Goal: Task Accomplishment & Management: Manage account settings

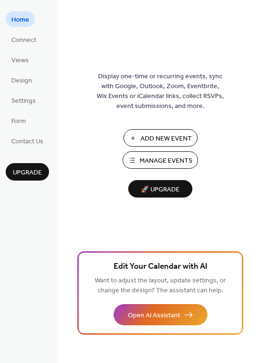
click at [169, 136] on span "Add New Event" at bounding box center [166, 139] width 51 height 10
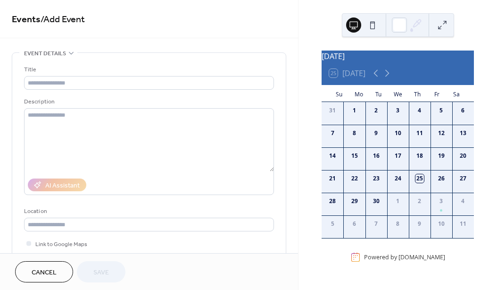
click at [175, 37] on div "Events / Add Event" at bounding box center [149, 19] width 298 height 38
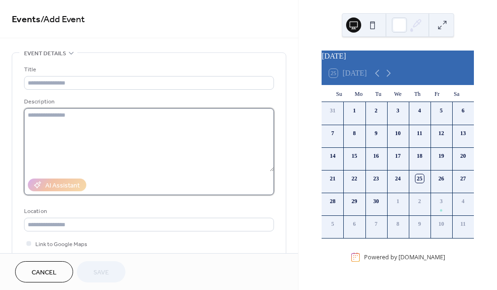
drag, startPoint x: 124, startPoint y: 116, endPoint x: 128, endPoint y: 109, distance: 8.5
click at [124, 115] on textarea at bounding box center [149, 139] width 250 height 63
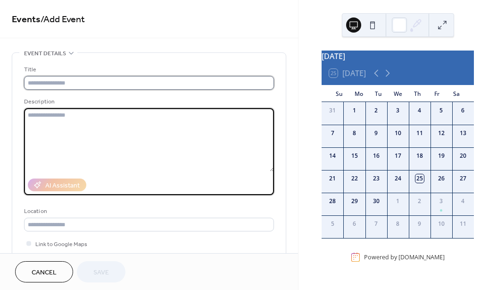
click at [62, 85] on input "text" at bounding box center [149, 83] width 250 height 14
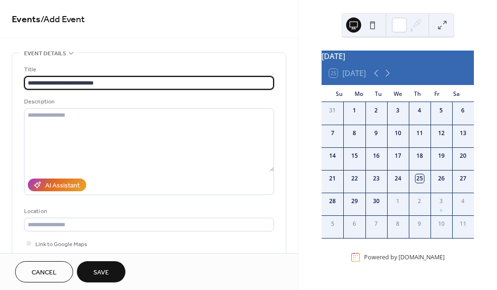
type input "**********"
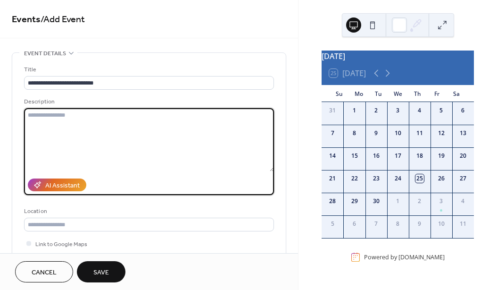
click at [198, 115] on textarea at bounding box center [149, 139] width 250 height 63
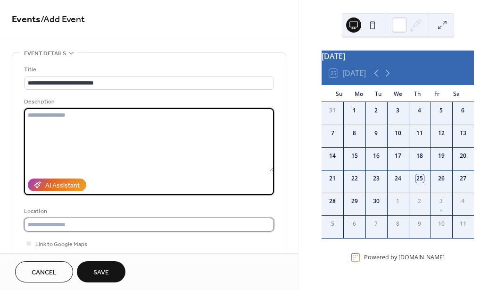
click at [41, 224] on input "text" at bounding box center [149, 225] width 250 height 14
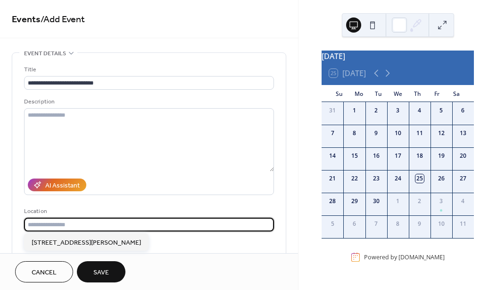
paste input "**********"
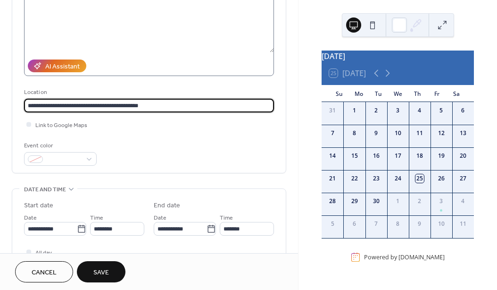
scroll to position [189, 0]
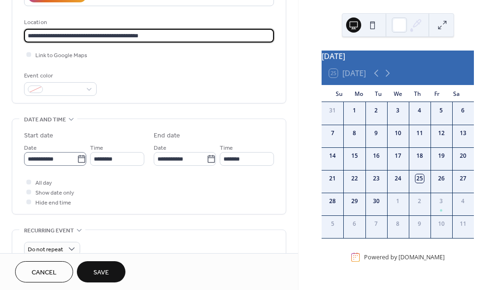
type input "**********"
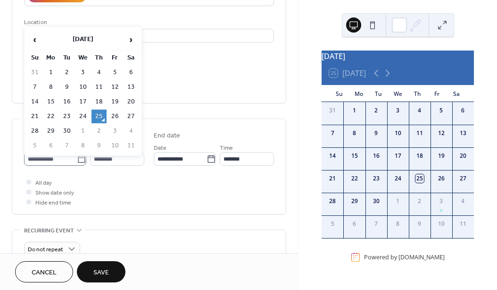
click at [81, 158] on icon at bounding box center [81, 158] width 9 height 9
click at [77, 158] on input "**********" at bounding box center [50, 159] width 53 height 14
click at [130, 38] on span "›" at bounding box center [131, 39] width 14 height 19
click at [34, 39] on span "‹" at bounding box center [35, 39] width 14 height 19
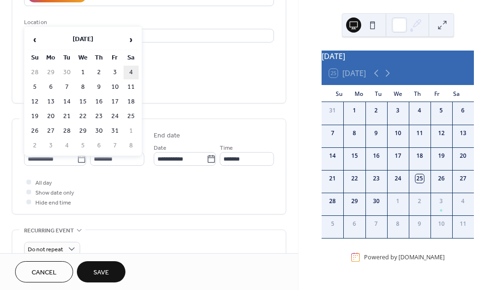
click at [127, 72] on td "4" at bounding box center [131, 73] width 15 height 14
type input "**********"
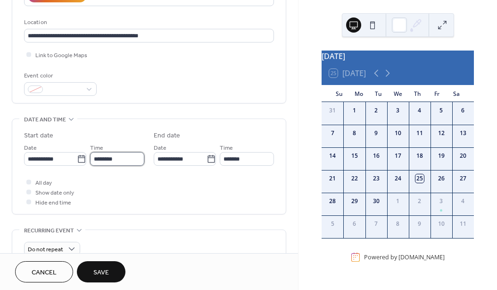
click at [112, 159] on input "********" at bounding box center [117, 159] width 54 height 14
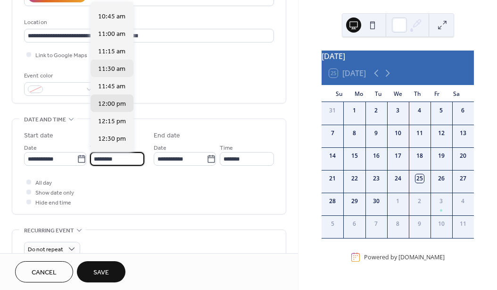
scroll to position [744, 0]
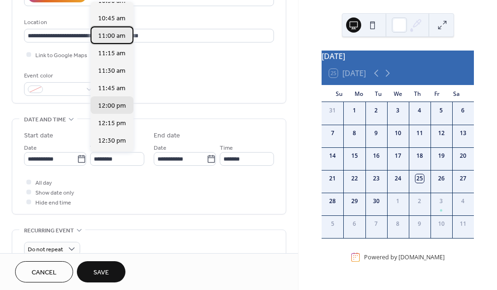
click at [115, 34] on span "11:00 am" at bounding box center [111, 36] width 27 height 10
type input "********"
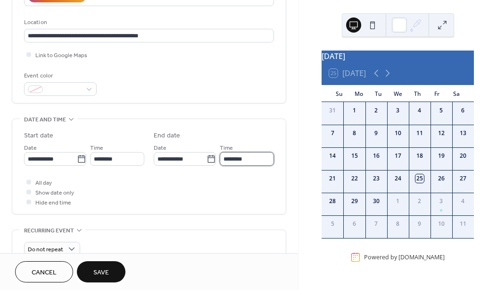
click at [240, 162] on input "********" at bounding box center [247, 159] width 54 height 14
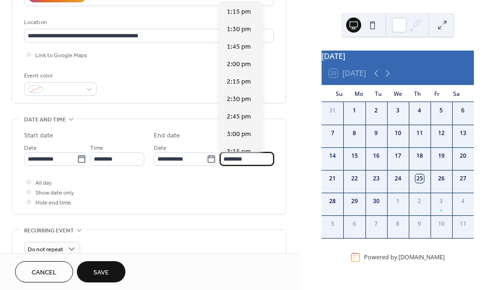
scroll to position [142, 0]
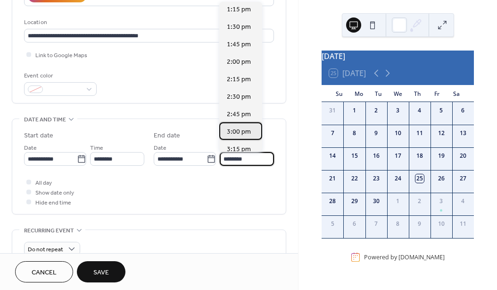
click at [243, 131] on span "3:00 pm" at bounding box center [239, 132] width 24 height 10
type input "*******"
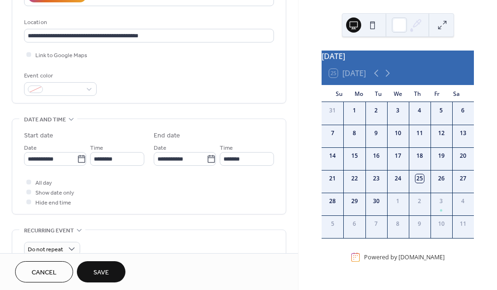
click at [160, 191] on div "All day Show date only Hide end time" at bounding box center [149, 192] width 250 height 30
click at [109, 270] on button "Save" at bounding box center [101, 271] width 49 height 21
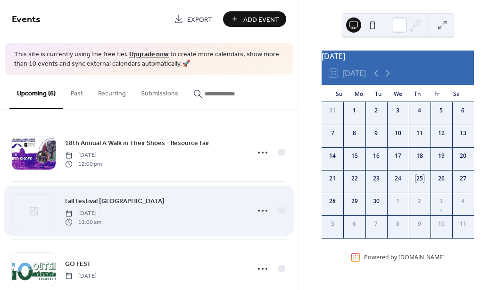
click at [93, 198] on span "Fall Festival Christiansburg" at bounding box center [115, 201] width 100 height 10
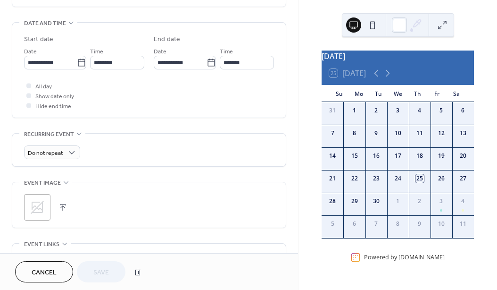
scroll to position [330, 0]
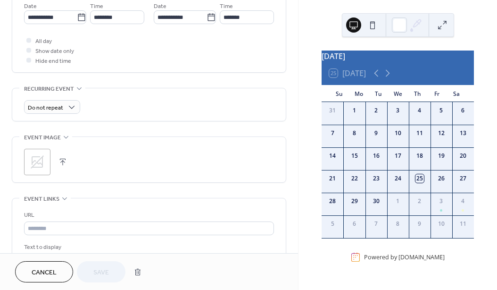
click at [44, 163] on icon at bounding box center [37, 161] width 15 height 15
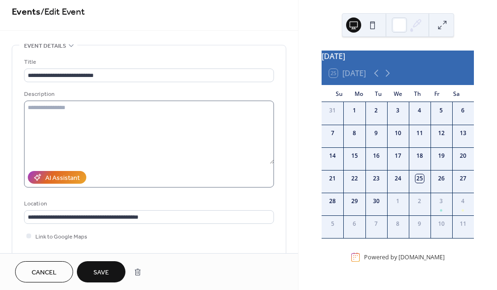
scroll to position [0, 0]
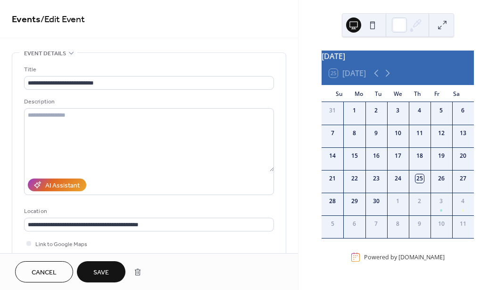
click at [105, 275] on span "Save" at bounding box center [101, 273] width 16 height 10
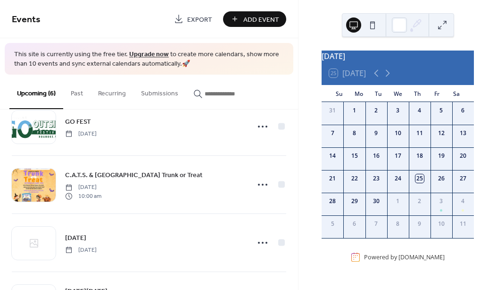
scroll to position [195, 0]
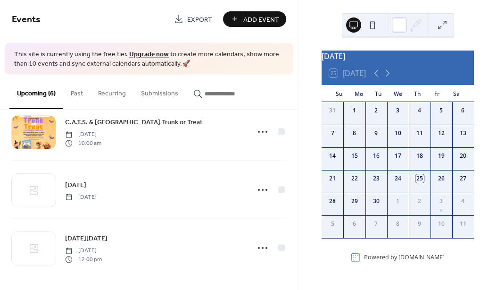
click at [262, 17] on span "Add Event" at bounding box center [262, 20] width 36 height 10
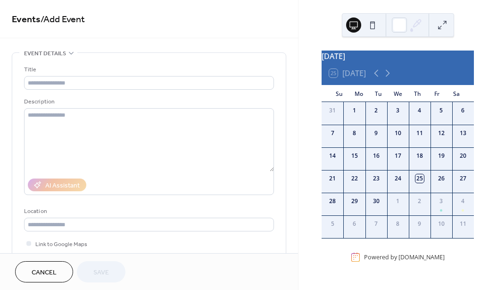
click at [34, 271] on span "Cancel" at bounding box center [44, 273] width 25 height 10
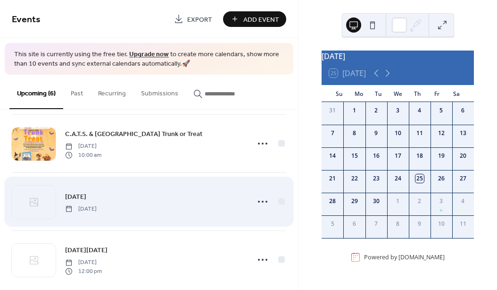
scroll to position [189, 0]
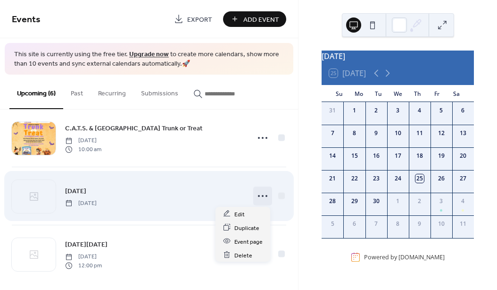
click at [257, 194] on icon at bounding box center [262, 195] width 15 height 15
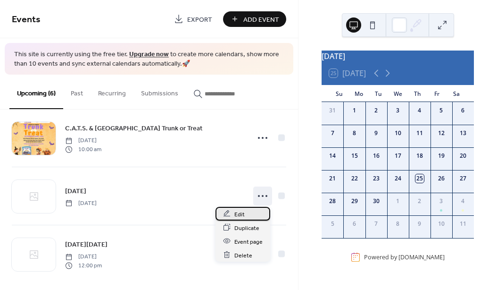
click at [228, 215] on icon at bounding box center [227, 214] width 8 height 8
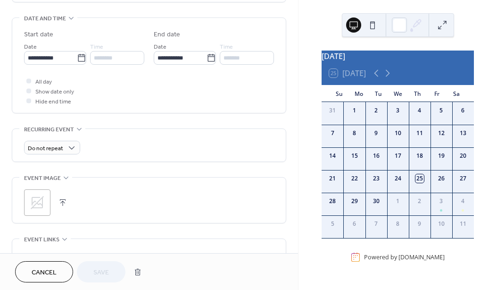
scroll to position [330, 0]
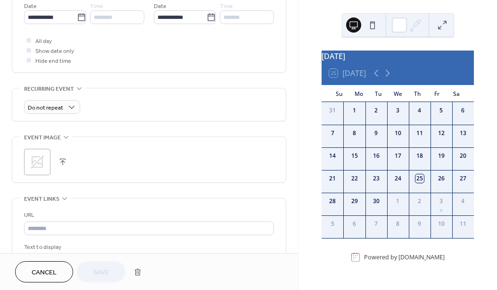
click at [63, 159] on button "button" at bounding box center [62, 161] width 13 height 13
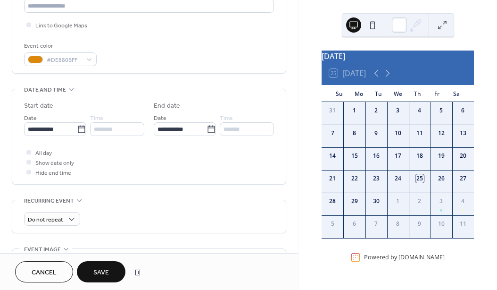
scroll to position [236, 0]
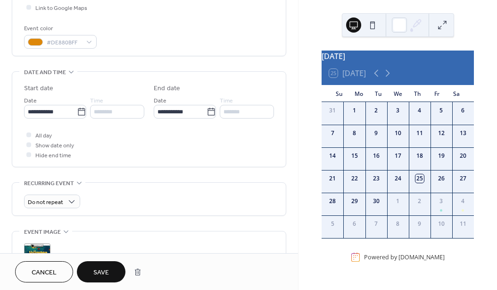
click at [101, 272] on span "Save" at bounding box center [101, 273] width 16 height 10
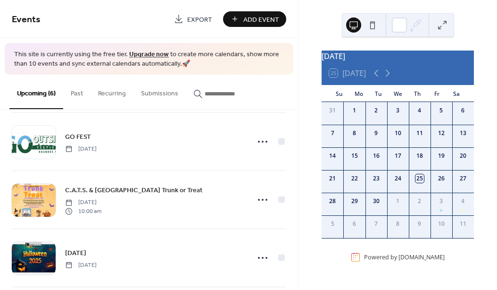
scroll to position [195, 0]
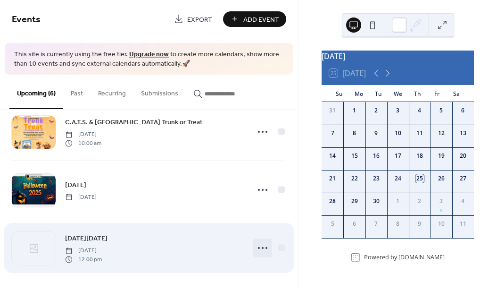
click at [264, 248] on icon at bounding box center [262, 247] width 15 height 15
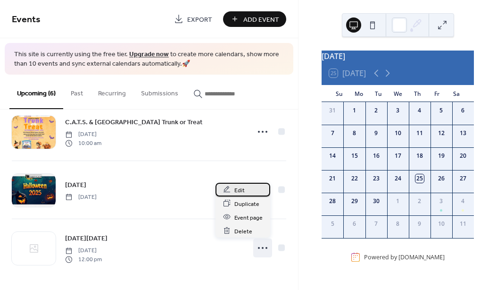
click at [244, 187] on span "Edit" at bounding box center [240, 190] width 10 height 10
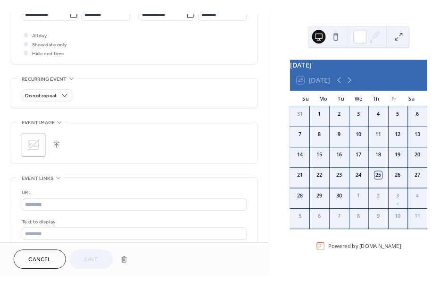
scroll to position [378, 0]
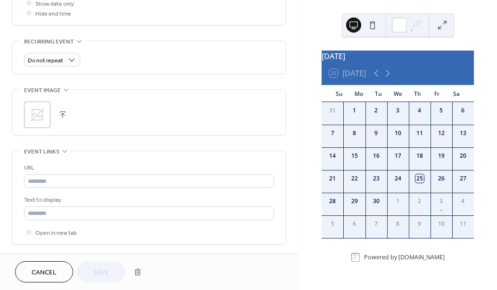
click at [60, 112] on button "button" at bounding box center [62, 114] width 13 height 13
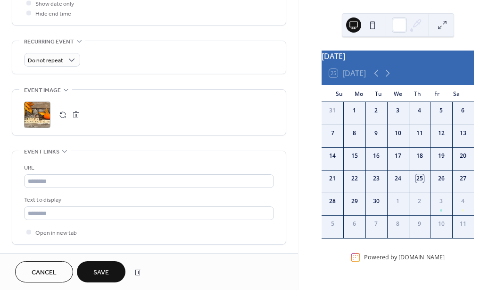
click at [109, 276] on span "Save" at bounding box center [101, 273] width 16 height 10
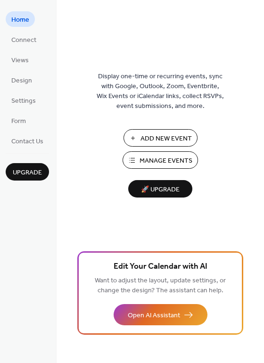
click at [143, 162] on span "Manage Events" at bounding box center [166, 161] width 53 height 10
click at [16, 57] on span "Views" at bounding box center [19, 61] width 17 height 10
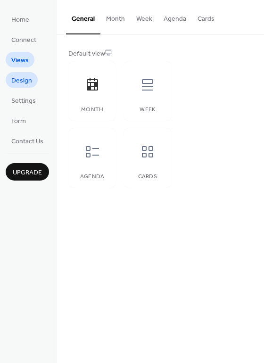
click at [17, 85] on span "Design" at bounding box center [21, 81] width 21 height 10
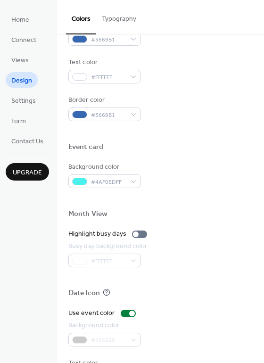
scroll to position [378, 0]
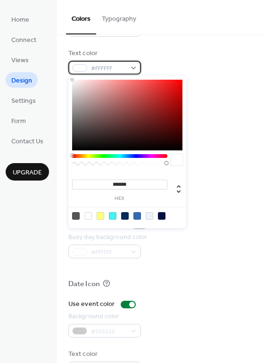
click at [132, 68] on div "#FFFFFF" at bounding box center [104, 68] width 73 height 14
click at [89, 142] on div at bounding box center [127, 115] width 110 height 71
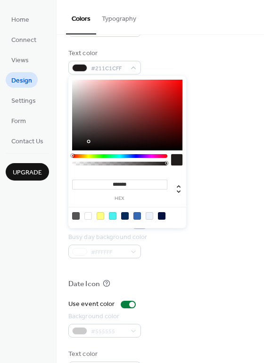
click at [89, 144] on div at bounding box center [127, 115] width 110 height 71
click at [87, 148] on div at bounding box center [127, 115] width 110 height 71
click at [85, 141] on div at bounding box center [127, 115] width 110 height 71
click at [84, 148] on div at bounding box center [127, 115] width 110 height 71
click at [71, 150] on div "******* hex" at bounding box center [127, 152] width 118 height 152
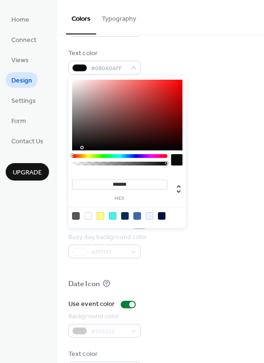
type input "*******"
click at [76, 150] on div at bounding box center [127, 115] width 110 height 71
click at [67, 140] on div "Color Presets Calendar Background color #FFFFFF Text color #031141FF Border col…" at bounding box center [161, 23] width 208 height 733
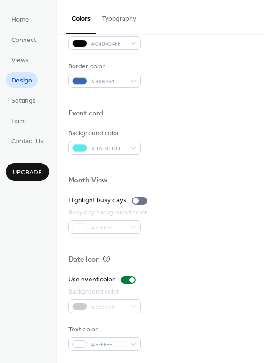
scroll to position [404, 0]
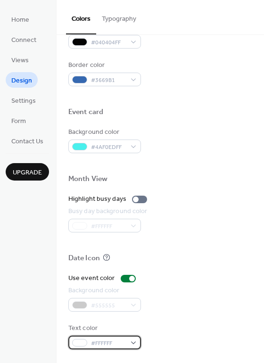
click at [137, 344] on div "#FFFFFF" at bounding box center [104, 343] width 73 height 14
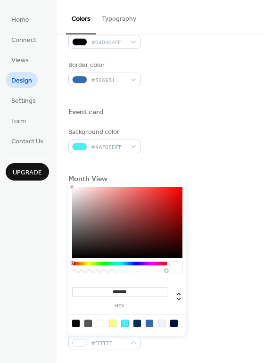
click at [120, 264] on div at bounding box center [119, 264] width 95 height 4
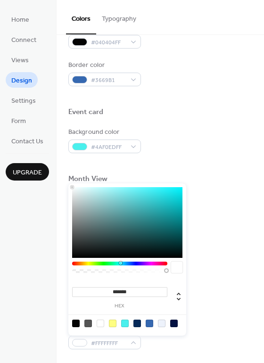
type input "*******"
click at [167, 209] on div at bounding box center [127, 222] width 110 height 71
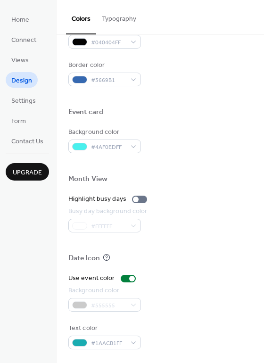
click at [222, 270] on div at bounding box center [160, 270] width 184 height 8
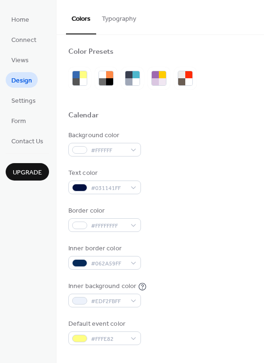
scroll to position [0, 0]
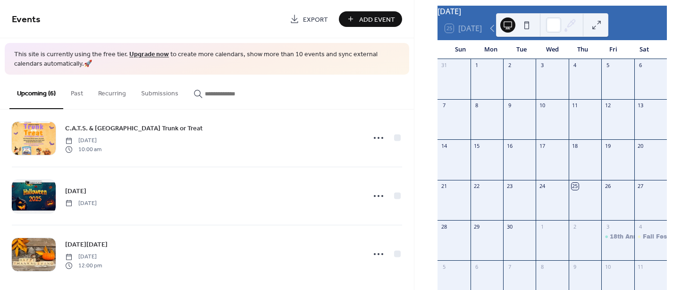
scroll to position [47, 0]
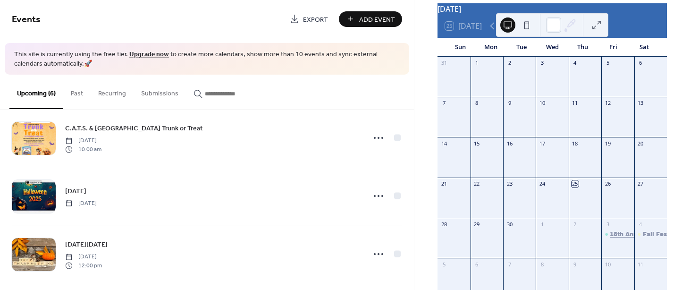
click at [616, 237] on div "18th Annual A Walk in Their Shoes - Resource Fair" at bounding box center [687, 234] width 154 height 8
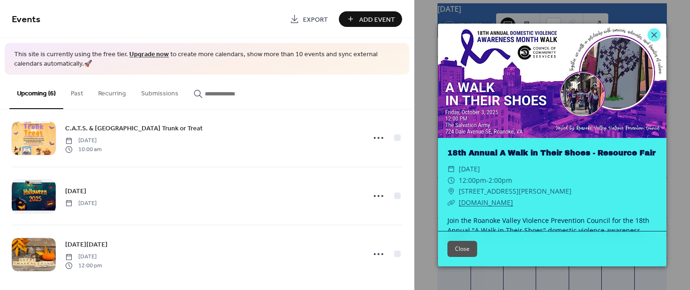
scroll to position [24, 0]
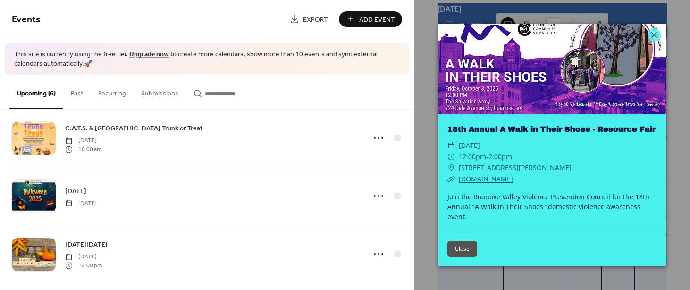
click at [475, 249] on button "Close" at bounding box center [462, 249] width 30 height 16
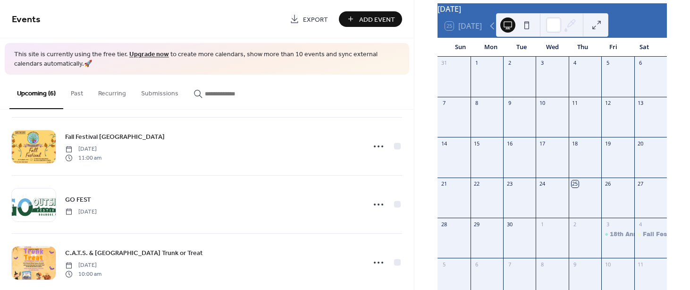
scroll to position [0, 0]
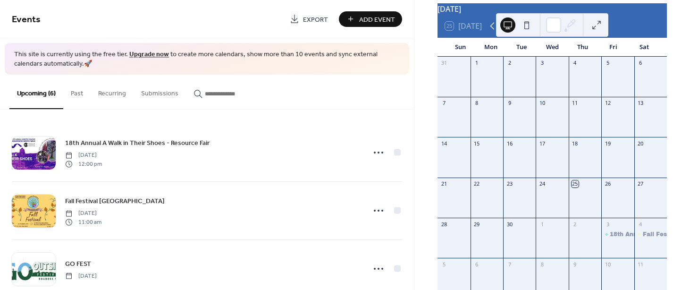
click at [494, 31] on icon at bounding box center [492, 25] width 11 height 11
click at [615, 3] on div "August 2025 25 Today Sun Mon Tue Wed Thu Fri Sat 27 28 29 30 31 1 2 3 4 5 6 7 8…" at bounding box center [552, 154] width 230 height 303
click at [648, 22] on div "25 Today" at bounding box center [552, 26] width 229 height 23
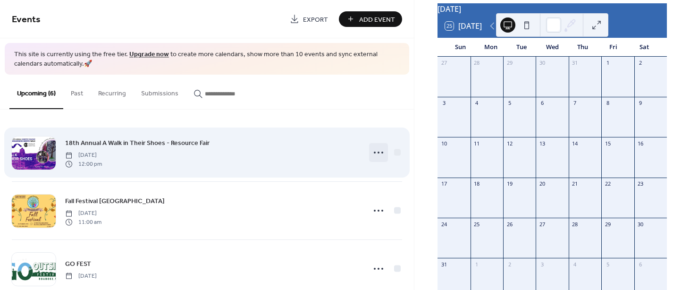
click at [383, 152] on icon at bounding box center [378, 152] width 15 height 15
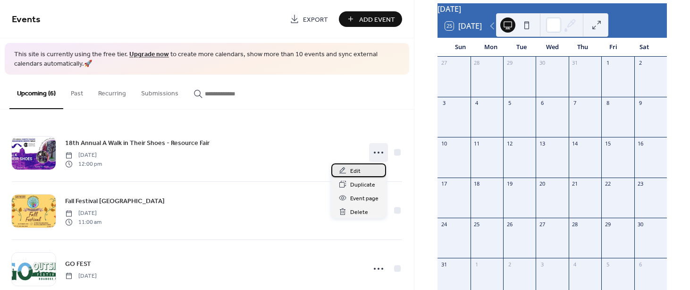
click at [355, 170] on span "Edit" at bounding box center [355, 171] width 10 height 10
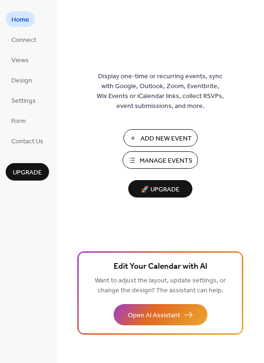
click at [148, 156] on span "Manage Events" at bounding box center [166, 161] width 53 height 10
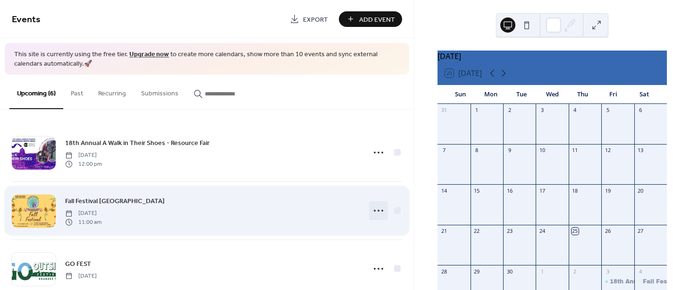
click at [374, 214] on icon at bounding box center [378, 210] width 15 height 15
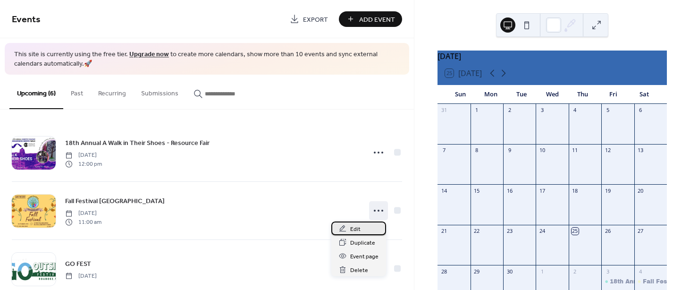
click at [354, 229] on span "Edit" at bounding box center [355, 229] width 10 height 10
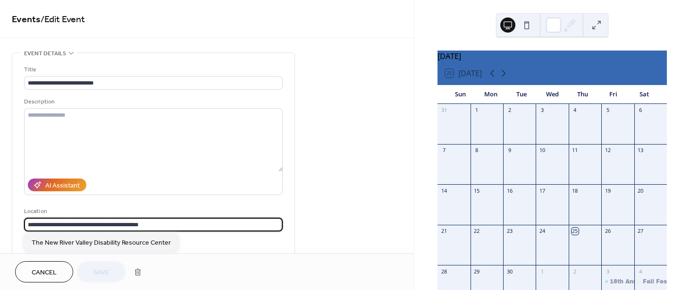
drag, startPoint x: 166, startPoint y: 226, endPoint x: 0, endPoint y: 217, distance: 166.4
click at [0, 217] on html "**********" at bounding box center [345, 145] width 690 height 290
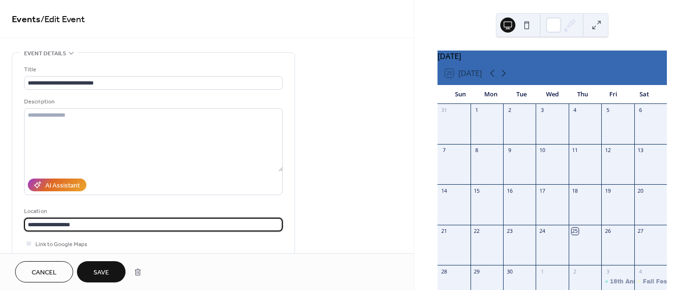
type input "**********"
drag, startPoint x: 84, startPoint y: 225, endPoint x: -55, endPoint y: 229, distance: 139.3
click at [0, 229] on html "**********" at bounding box center [345, 145] width 690 height 290
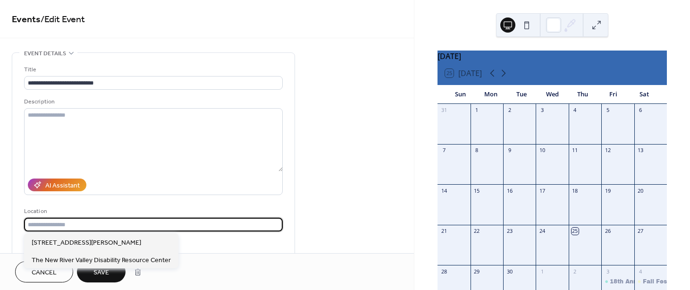
scroll to position [0, 0]
paste input "**********"
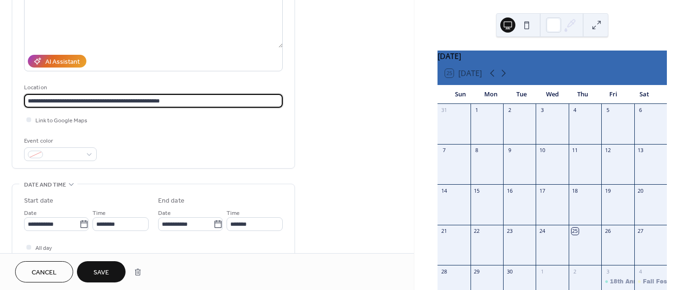
scroll to position [142, 0]
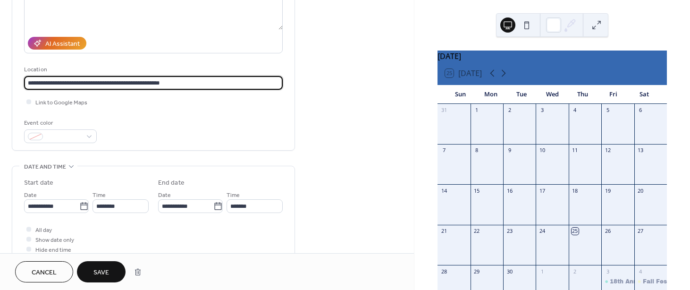
type input "**********"
click at [108, 273] on span "Save" at bounding box center [101, 273] width 16 height 10
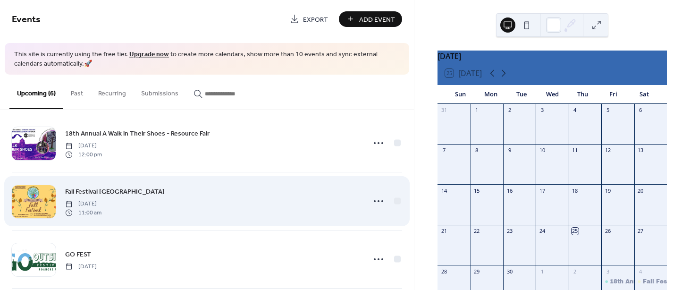
scroll to position [6, 0]
